Goal: Browse casually

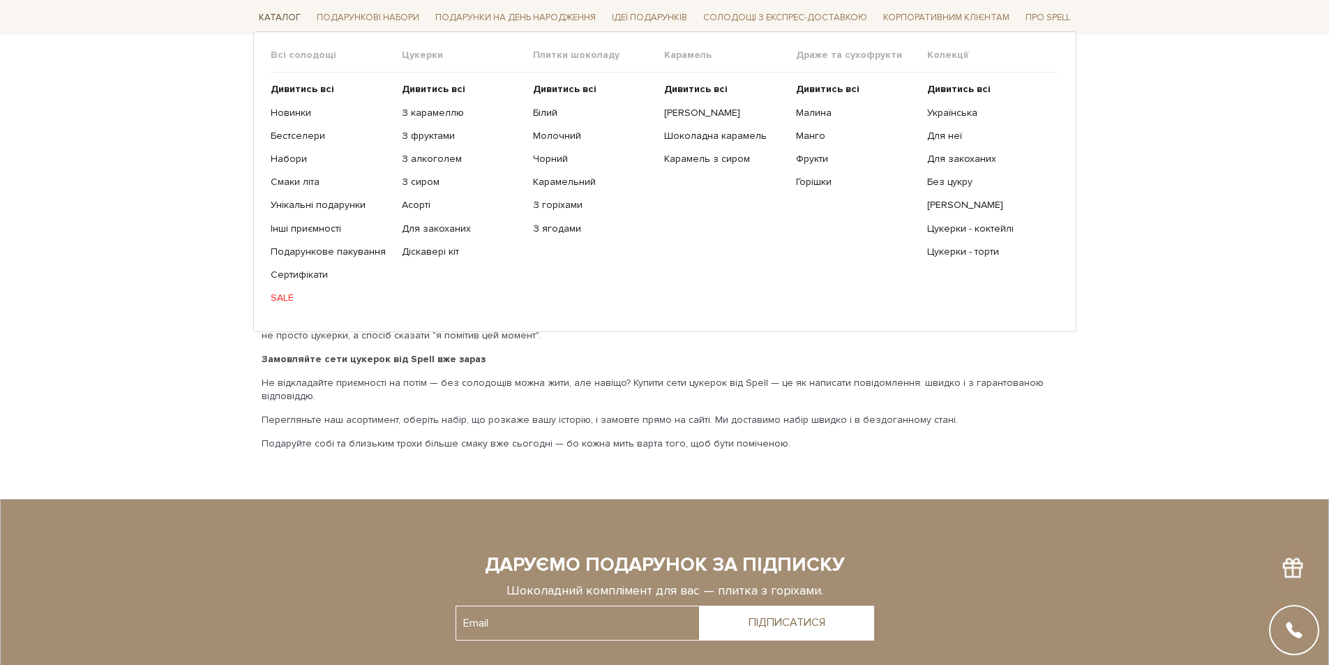
click at [282, 12] on span "Каталог" at bounding box center [279, 18] width 53 height 22
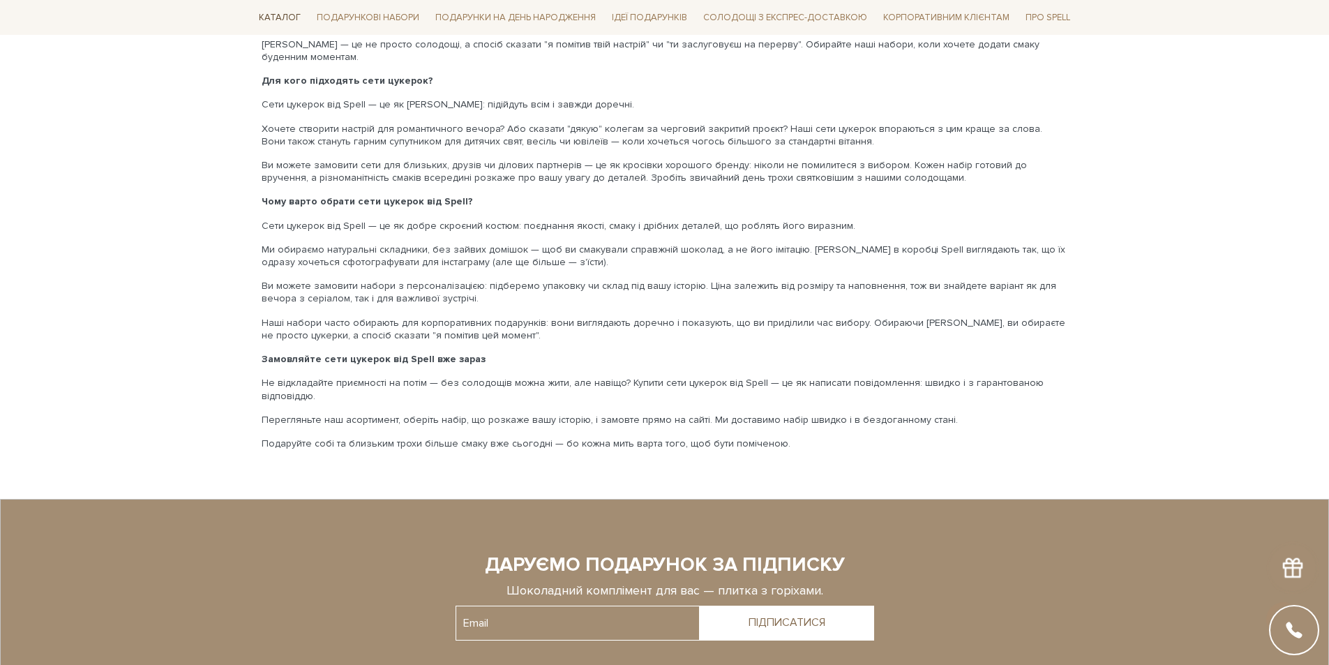
click at [282, 17] on span "Каталог" at bounding box center [279, 18] width 53 height 22
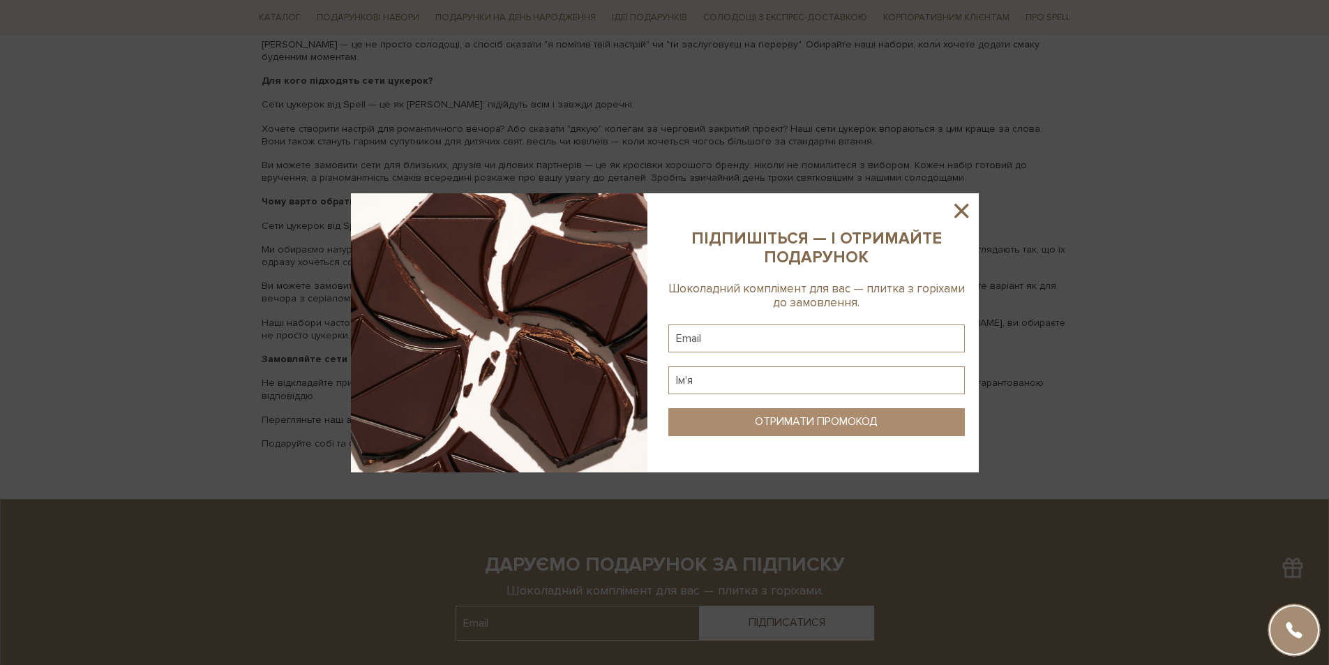
click at [961, 205] on icon at bounding box center [961, 211] width 24 height 24
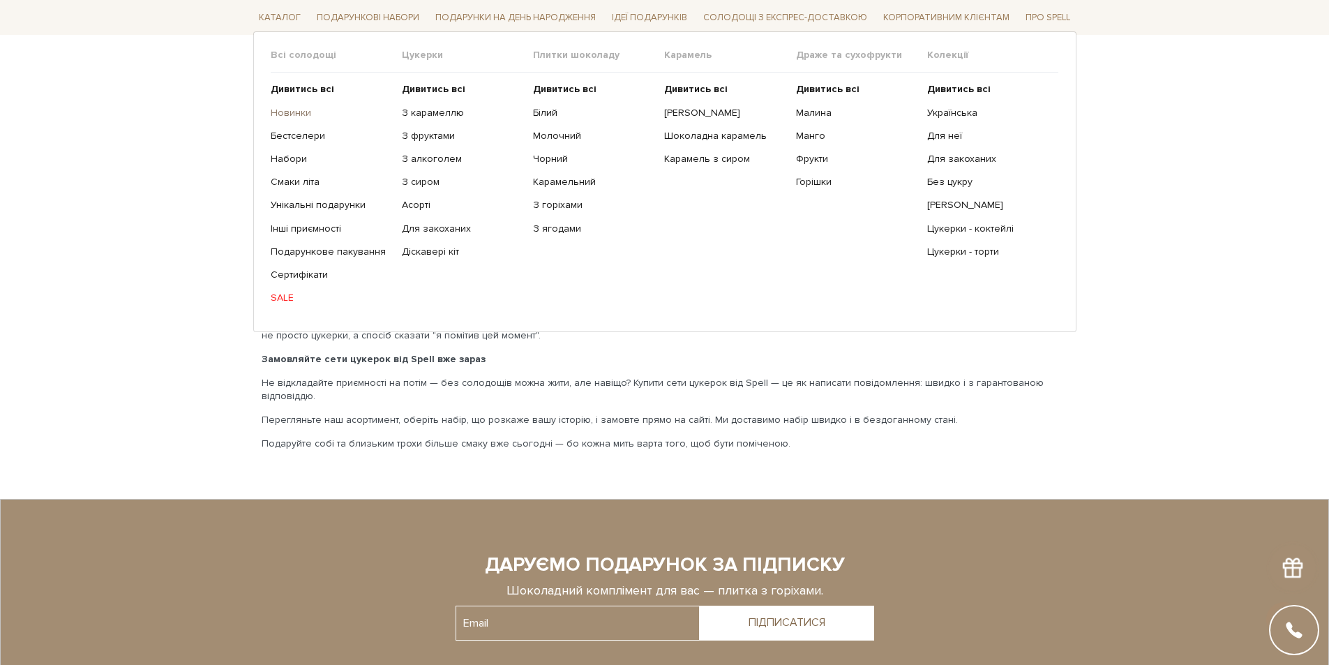
click at [294, 112] on link "Новинки" at bounding box center [331, 112] width 121 height 13
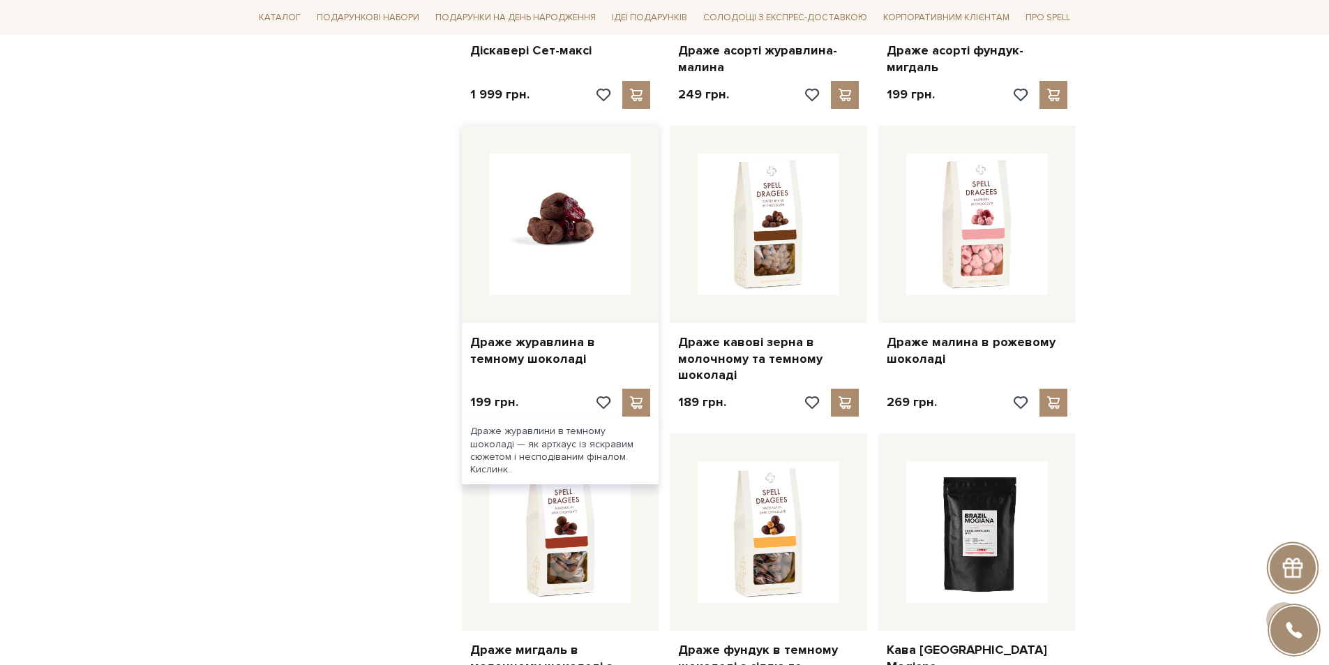
scroll to position [976, 0]
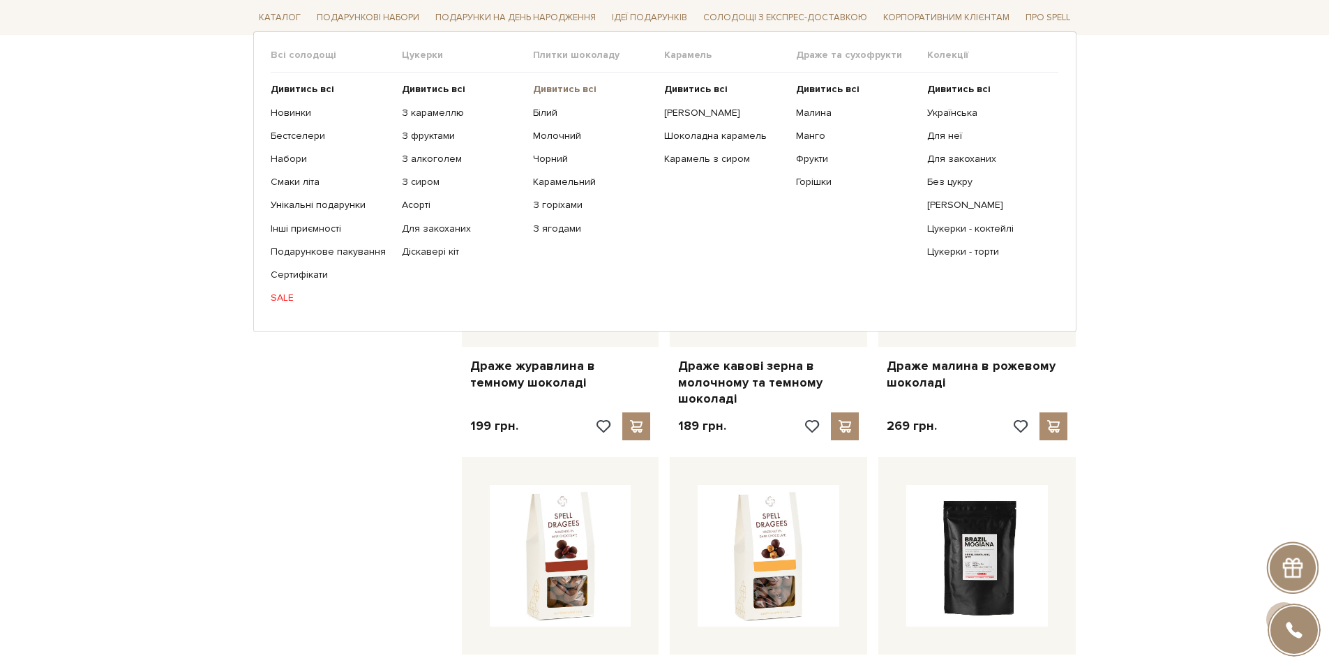
click at [560, 91] on b "Дивитись всі" at bounding box center [564, 89] width 63 height 12
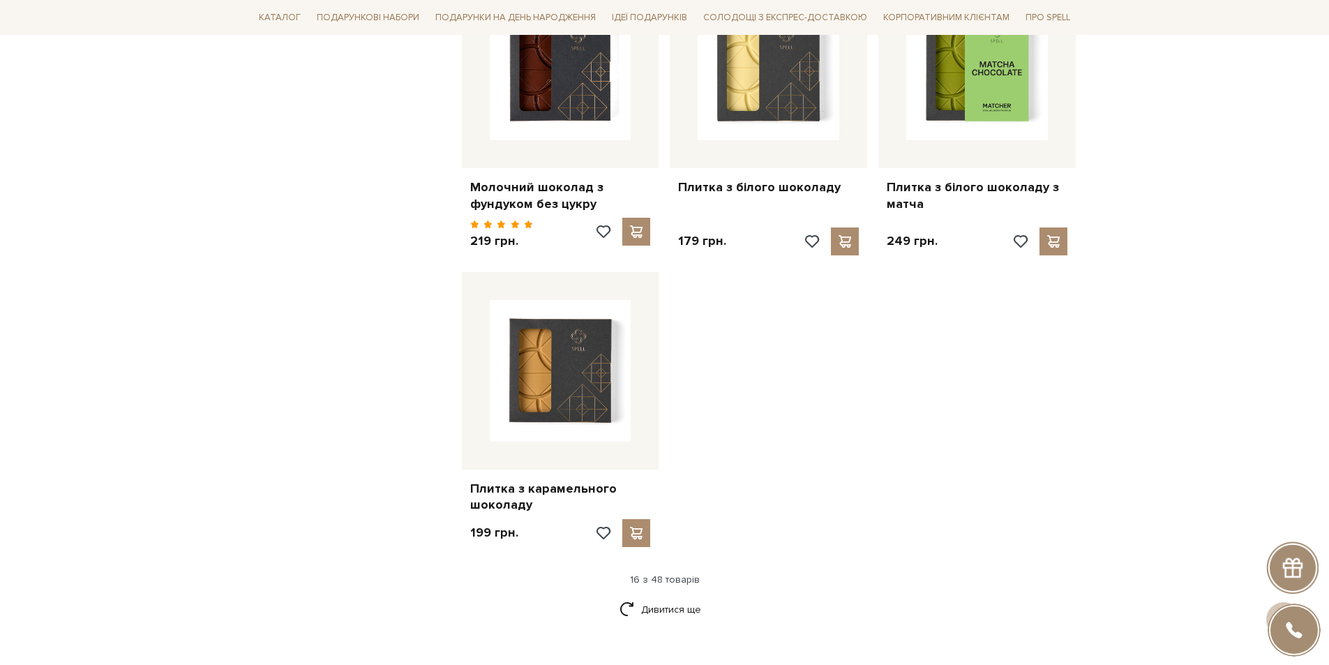
scroll to position [1621, 0]
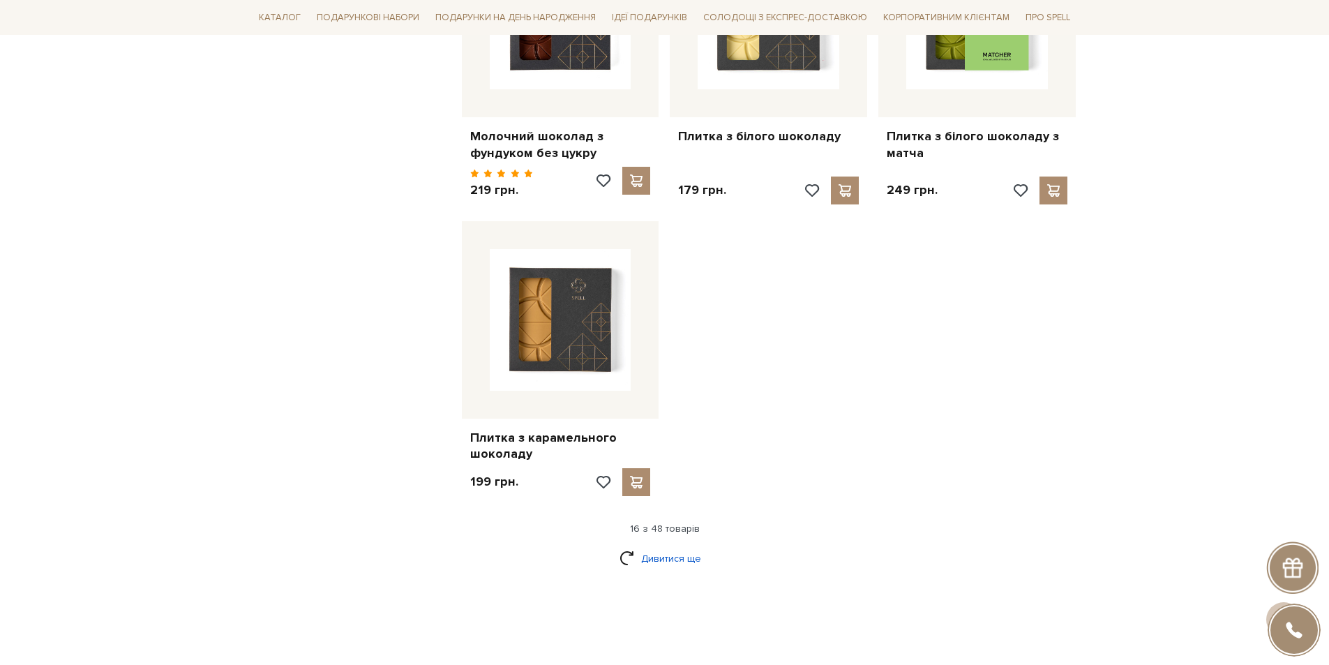
click at [670, 546] on link "Дивитися ще" at bounding box center [664, 558] width 91 height 24
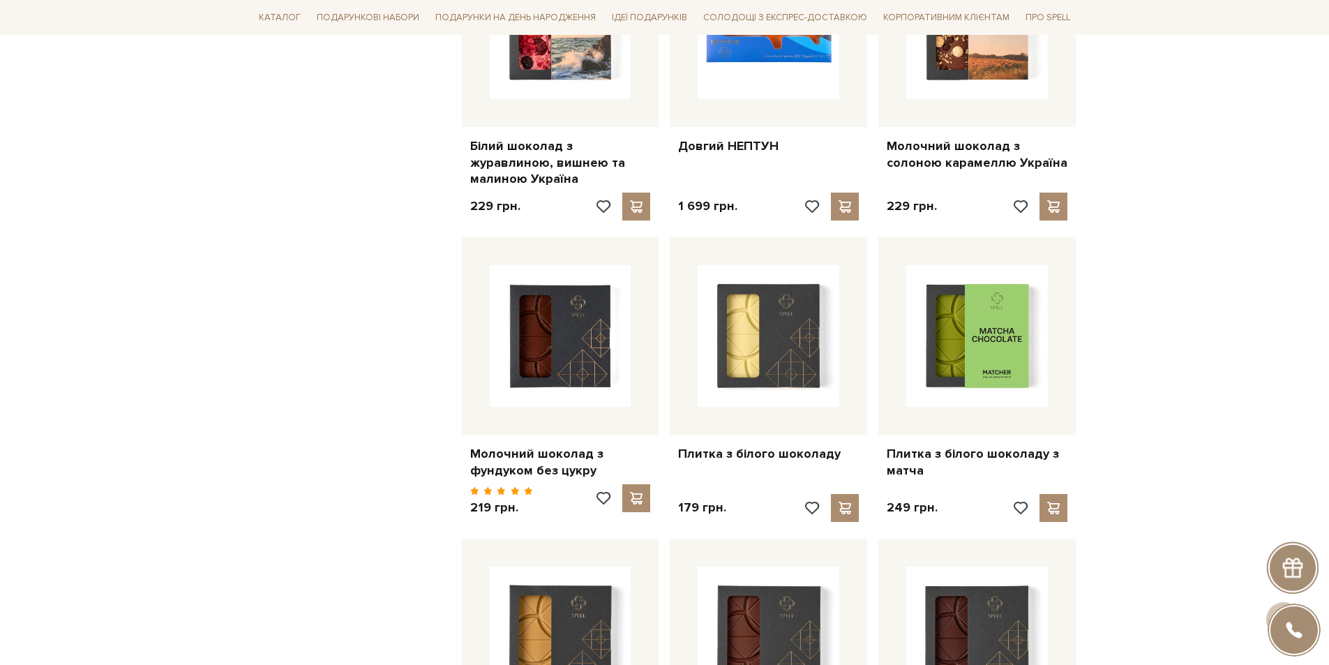
scroll to position [1340, 0]
